Goal: Information Seeking & Learning: Learn about a topic

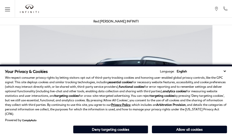
click at [226, 95] on p "We respect consumer privacy rights by letting visitors opt out of third-party t…" at bounding box center [116, 95] width 222 height 41
click at [226, 83] on p "We respect consumer privacy rights by letting visitors opt out of third-party t…" at bounding box center [116, 95] width 222 height 41
click at [163, 93] on strong "analytics cookies" at bounding box center [175, 91] width 24 height 4
click at [188, 95] on p "We respect consumer privacy rights by letting visitors opt out of third-party t…" at bounding box center [116, 95] width 222 height 41
click at [188, 135] on div "Your Privacy & Cookies Language: English Spanish / Español English / United Kin…" at bounding box center [116, 100] width 232 height 72
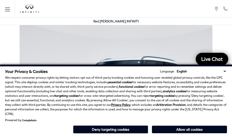
click at [188, 83] on p "We respect consumer privacy rights by letting visitors opt out of third-party t…" at bounding box center [116, 95] width 222 height 41
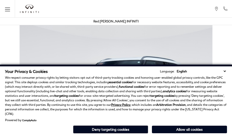
click at [113, 135] on div "Your Privacy & Cookies Language: English Spanish / Español English / [GEOGRAPHI…" at bounding box center [116, 100] width 232 height 72
click at [113, 95] on p "We respect consumer privacy rights by letting visitors opt out of third-party t…" at bounding box center [116, 95] width 222 height 41
click at [113, 135] on div "Your Privacy & Cookies Language: English Spanish / Español English / [GEOGRAPHI…" at bounding box center [116, 100] width 232 height 72
click at [163, 135] on div "Your Privacy & Cookies Language: English Spanish / Español English / United Kin…" at bounding box center [116, 100] width 232 height 72
click at [163, 93] on strong "analytics cookies" at bounding box center [175, 91] width 24 height 4
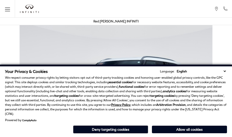
click at [26, 85] on p "We respect consumer privacy rights by letting visitors opt out of third-party t…" at bounding box center [116, 95] width 222 height 41
click at [86, 35] on img at bounding box center [116, 92] width 232 height 145
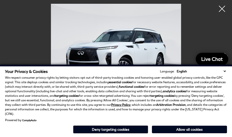
click at [138, 38] on img at bounding box center [116, 53] width 207 height 98
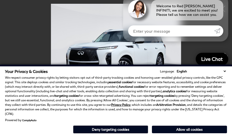
click at [138, 88] on p "We respect consumer privacy rights by letting visitors opt out of third-party t…" at bounding box center [116, 95] width 222 height 41
